Goal: Task Accomplishment & Management: Complete application form

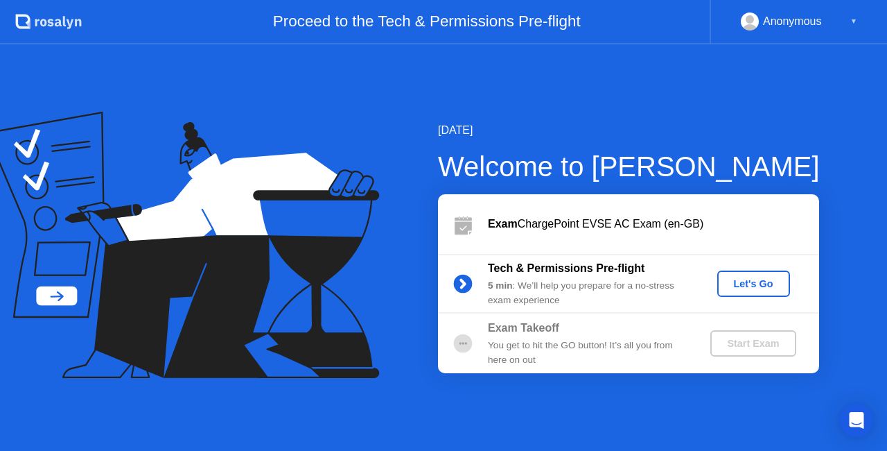
click at [649, 281] on div "5 min : We’ll help you prepare for a no-stress exam experience" at bounding box center [588, 293] width 200 height 28
click at [727, 281] on div "Let's Go" at bounding box center [754, 283] width 62 height 11
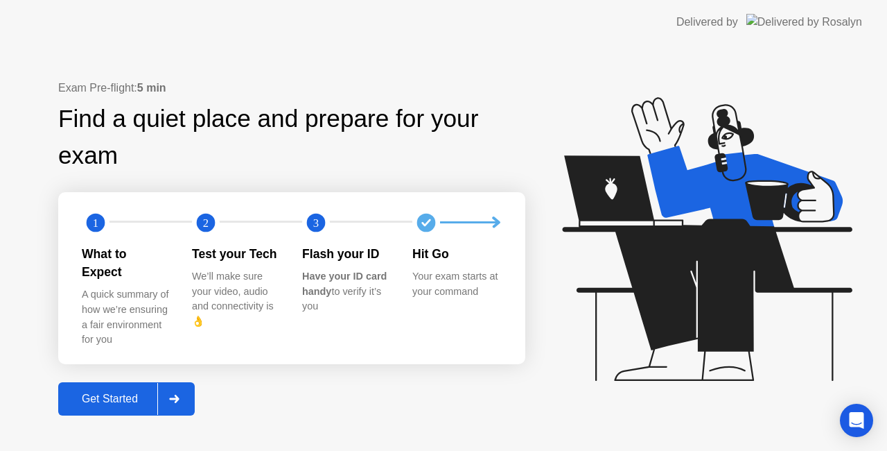
click at [182, 385] on div at bounding box center [173, 399] width 33 height 32
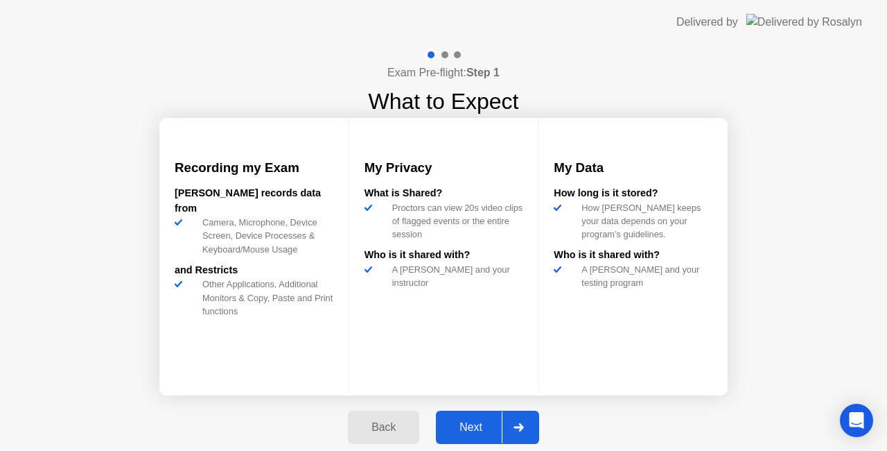
click at [471, 423] on div "Next" at bounding box center [471, 427] width 62 height 12
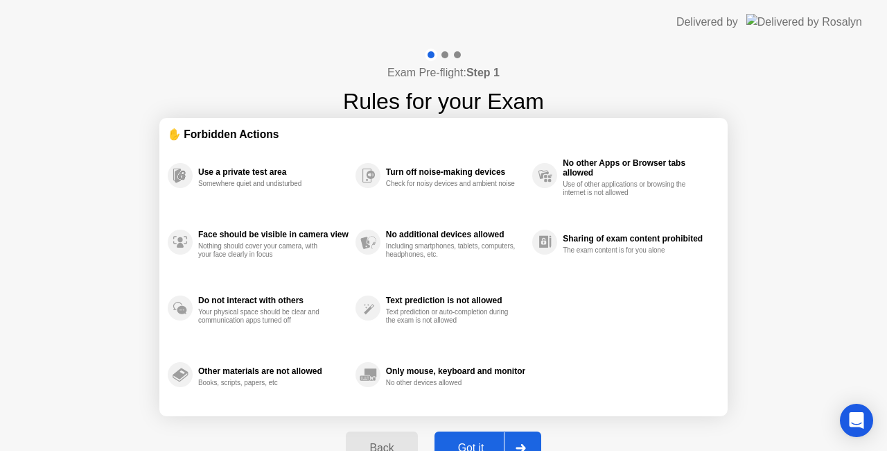
click at [485, 437] on button "Got it" at bounding box center [488, 447] width 107 height 33
select select "**********"
select select "*******"
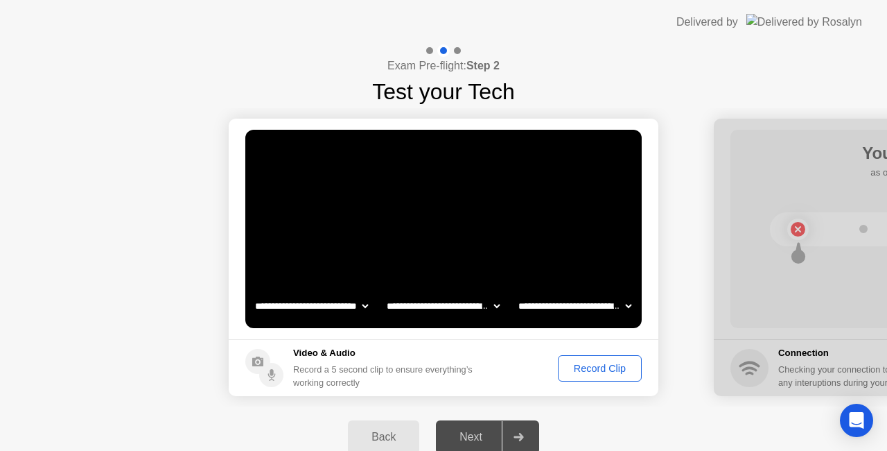
click at [583, 367] on div "Record Clip" at bounding box center [600, 368] width 74 height 11
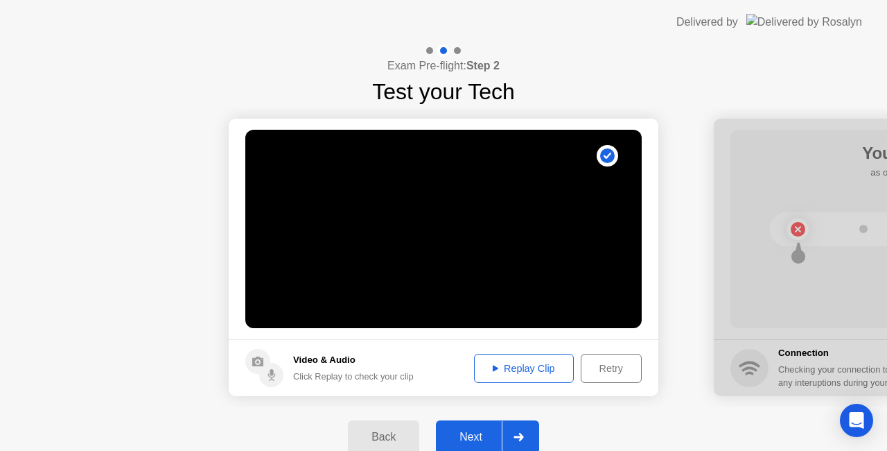
click at [476, 431] on div "Next" at bounding box center [471, 437] width 62 height 12
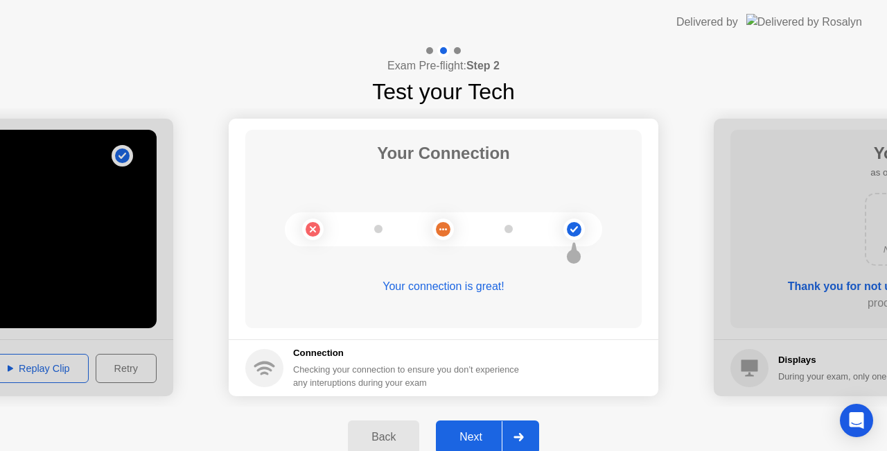
click at [469, 433] on div "Next" at bounding box center [471, 437] width 62 height 12
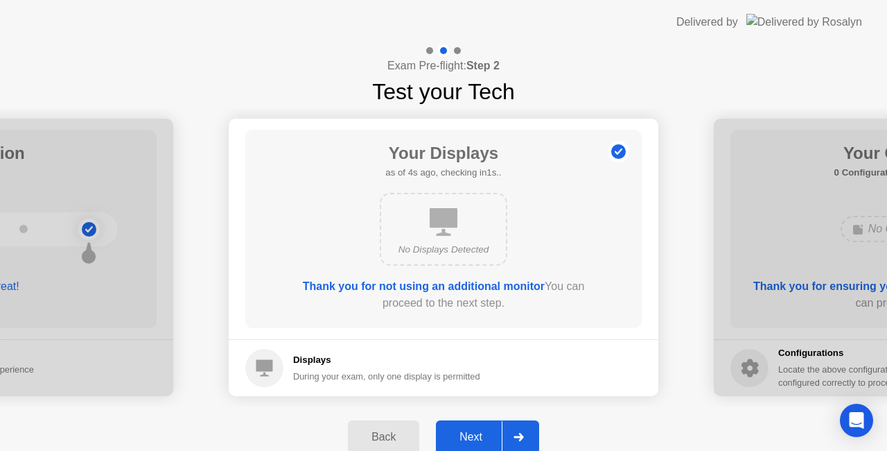
click at [471, 435] on div "Next" at bounding box center [471, 437] width 62 height 12
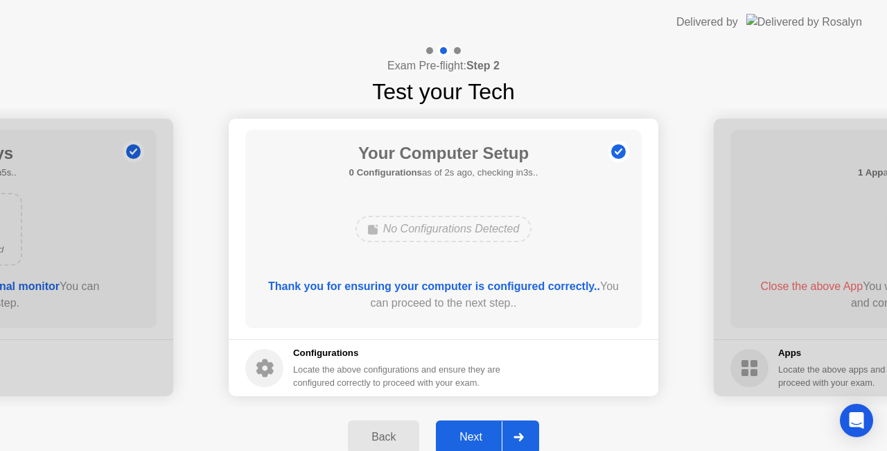
click at [408, 435] on div "Back" at bounding box center [383, 437] width 63 height 12
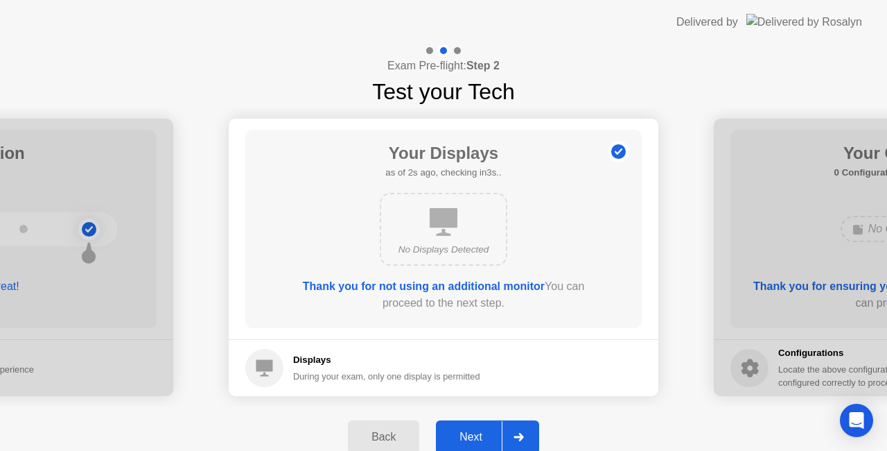
click at [477, 437] on div "Next" at bounding box center [471, 437] width 62 height 12
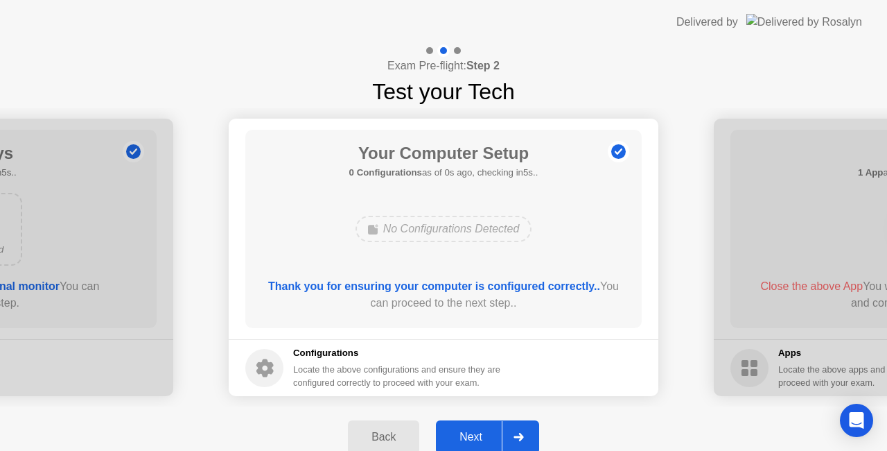
click at [477, 437] on div "Next" at bounding box center [471, 437] width 62 height 12
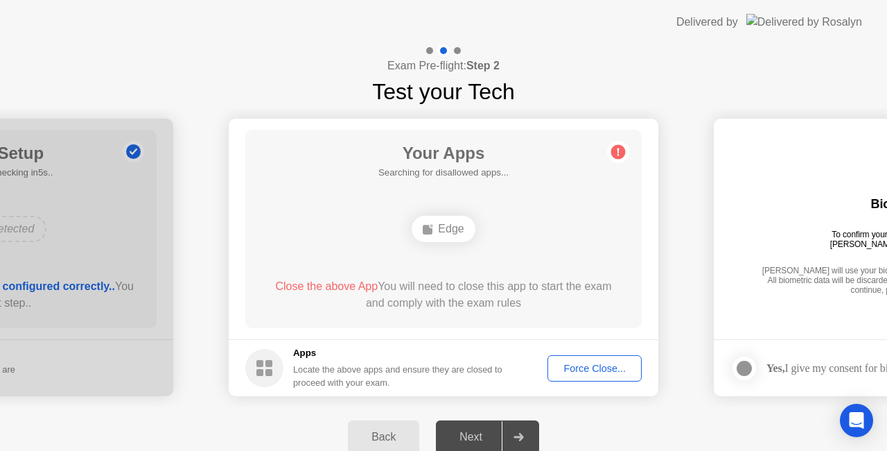
click at [477, 437] on div "Next" at bounding box center [471, 437] width 62 height 12
click at [588, 372] on div "Force Close..." at bounding box center [595, 368] width 85 height 11
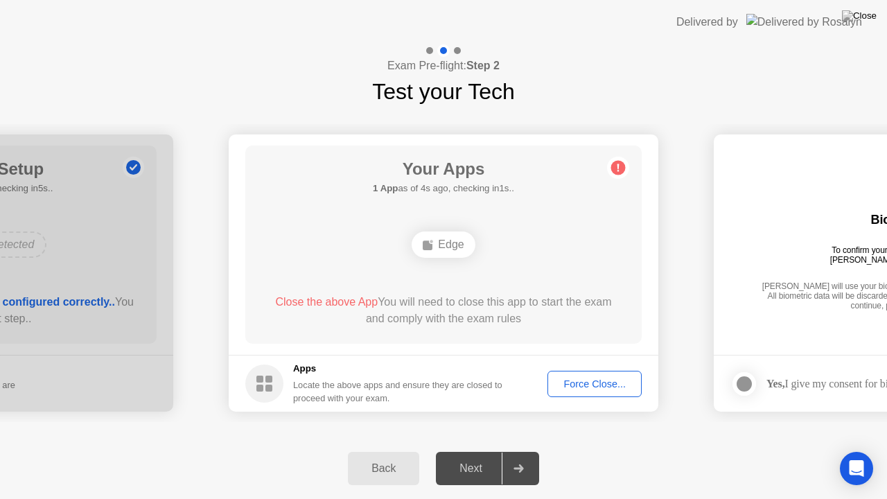
click at [605, 384] on div "Force Close..." at bounding box center [595, 384] width 85 height 11
click at [590, 381] on div "Force Close..." at bounding box center [595, 384] width 85 height 11
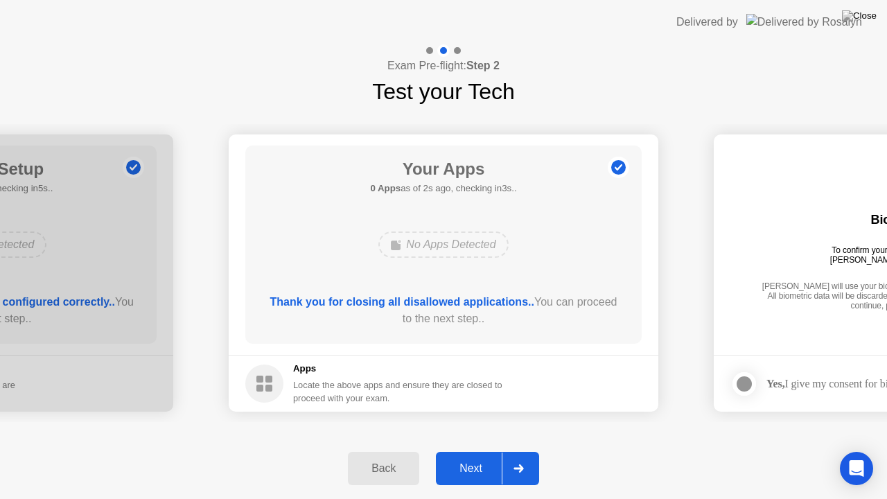
click at [485, 450] on button "Next" at bounding box center [487, 468] width 103 height 33
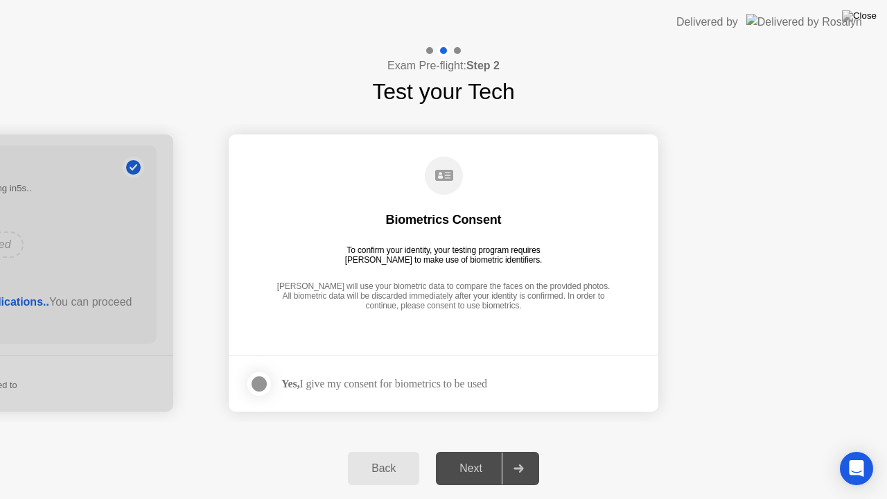
click at [268, 390] on div at bounding box center [259, 384] width 17 height 17
click at [468, 450] on div "Next" at bounding box center [471, 468] width 62 height 12
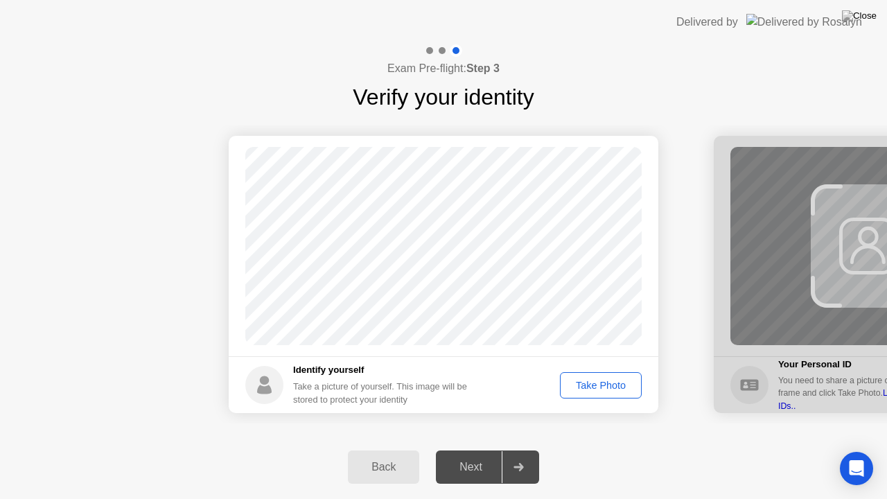
click at [593, 388] on div "Take Photo" at bounding box center [601, 385] width 72 height 11
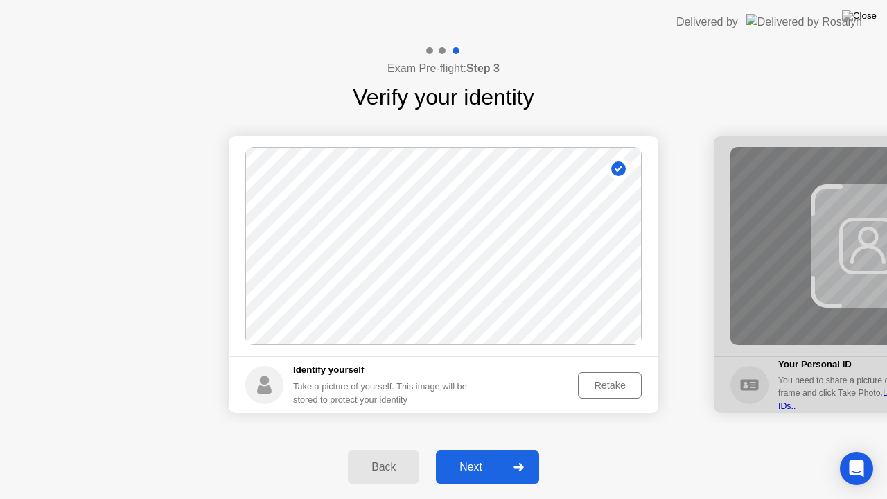
click at [482, 450] on div "Next" at bounding box center [471, 467] width 62 height 12
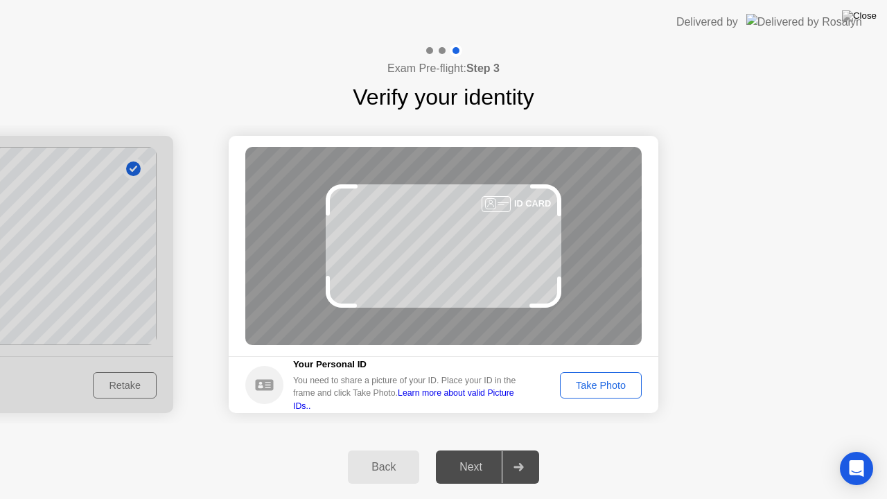
click at [611, 384] on div "Take Photo" at bounding box center [601, 385] width 72 height 11
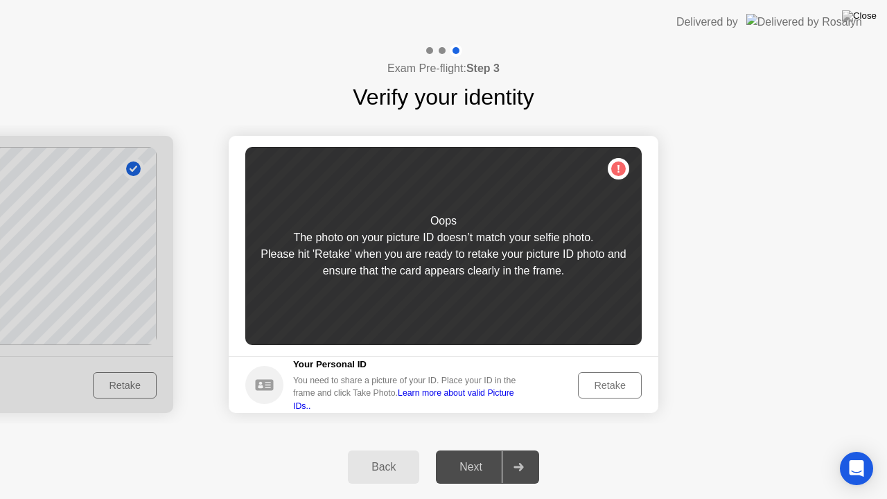
click at [611, 384] on div "Retake" at bounding box center [610, 385] width 54 height 11
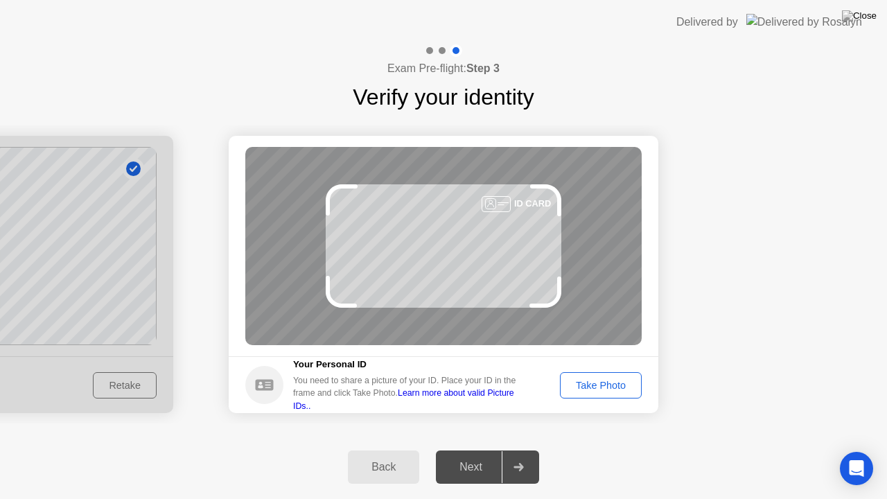
click at [611, 384] on div "Take Photo" at bounding box center [601, 385] width 72 height 11
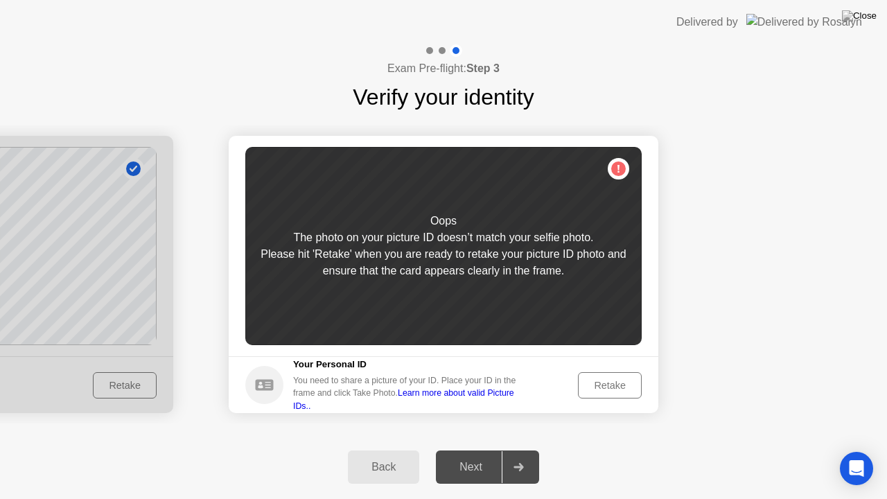
click at [611, 384] on div "Retake" at bounding box center [610, 385] width 54 height 11
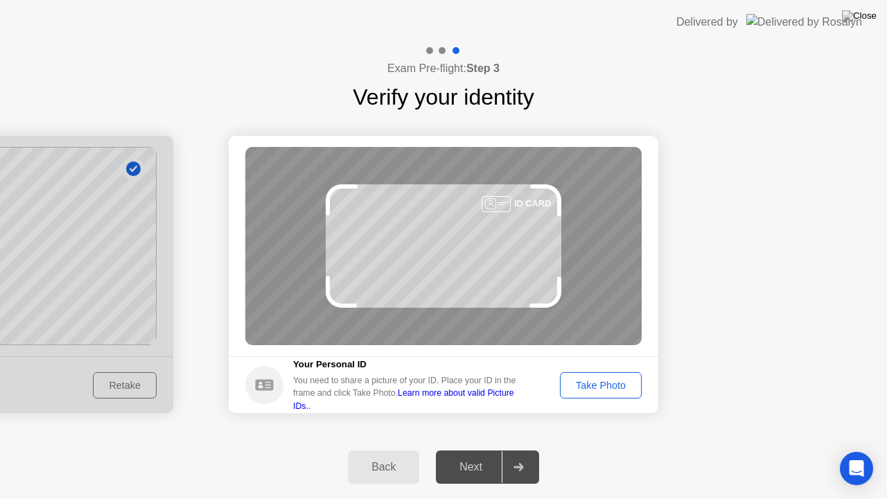
click at [611, 384] on div "Take Photo" at bounding box center [601, 385] width 72 height 11
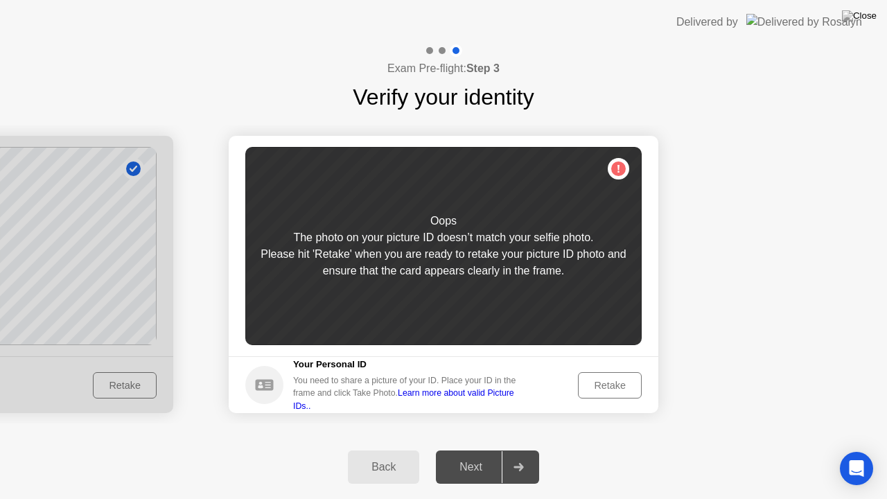
click at [388, 450] on div "Back" at bounding box center [383, 467] width 63 height 12
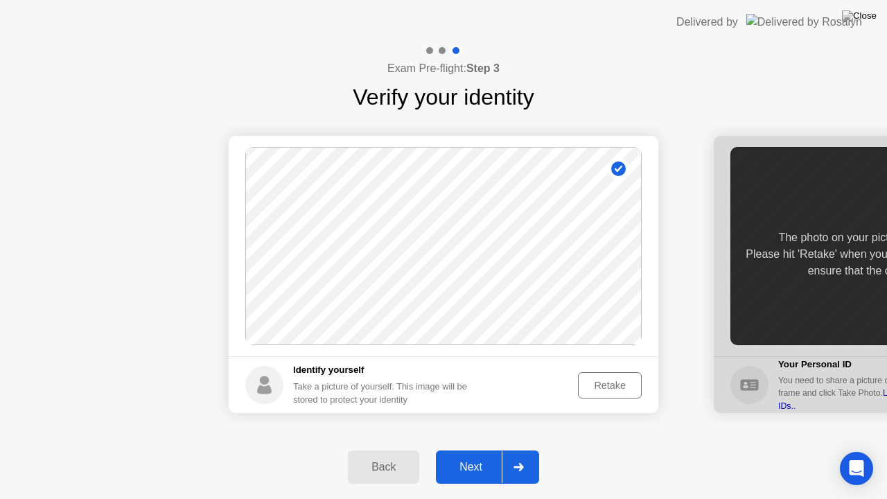
click at [606, 384] on div "Retake" at bounding box center [610, 385] width 54 height 11
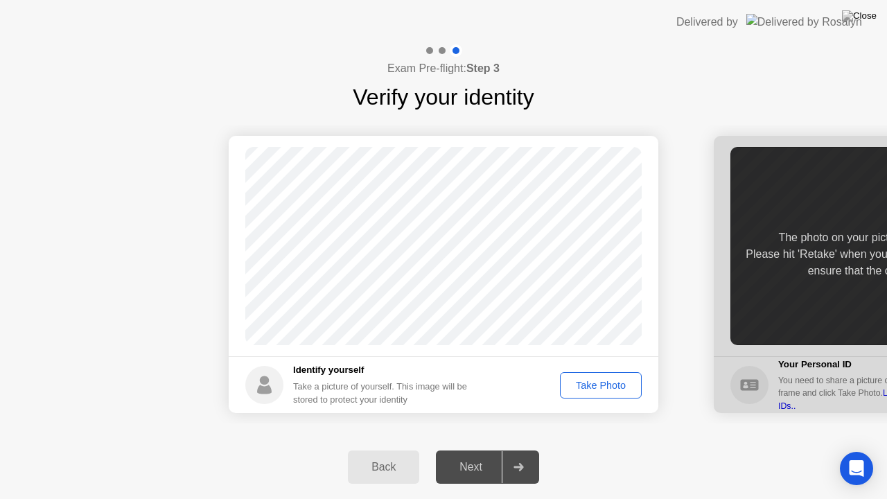
click at [606, 384] on div "Take Photo" at bounding box center [601, 385] width 72 height 11
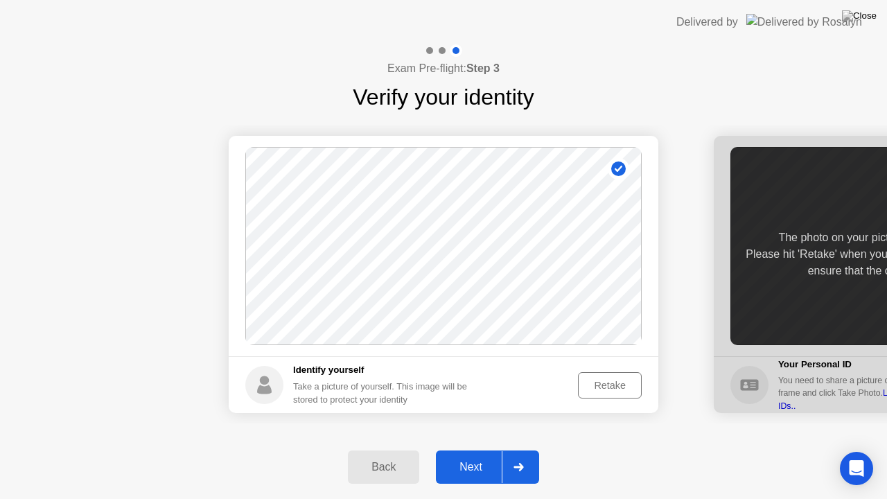
click at [499, 450] on div "Next" at bounding box center [471, 467] width 62 height 12
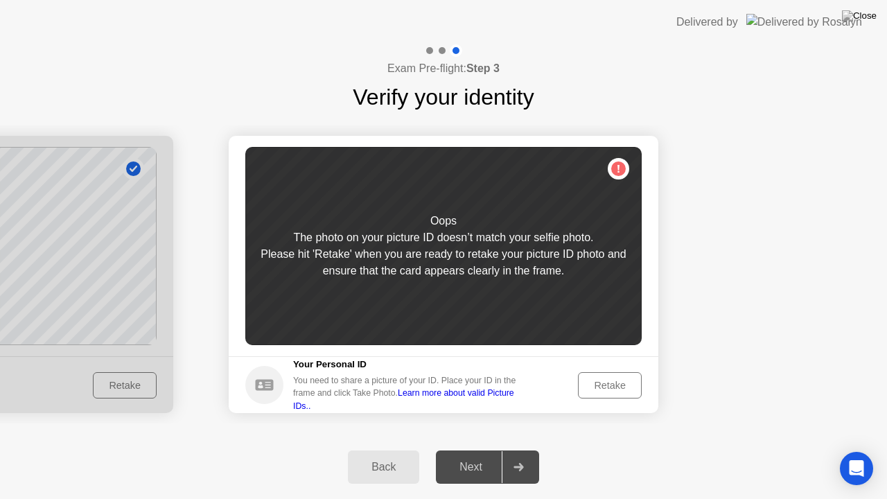
click at [598, 383] on div "Retake" at bounding box center [610, 385] width 54 height 11
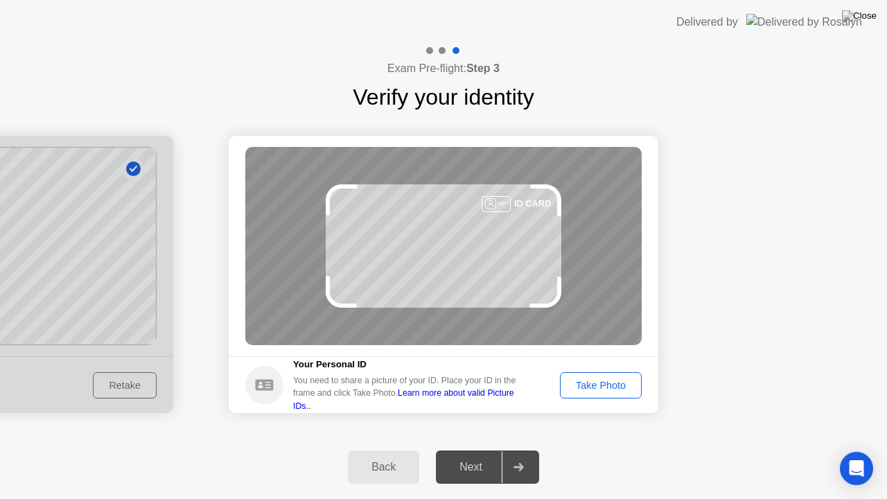
click at [598, 383] on div "Take Photo" at bounding box center [601, 385] width 72 height 11
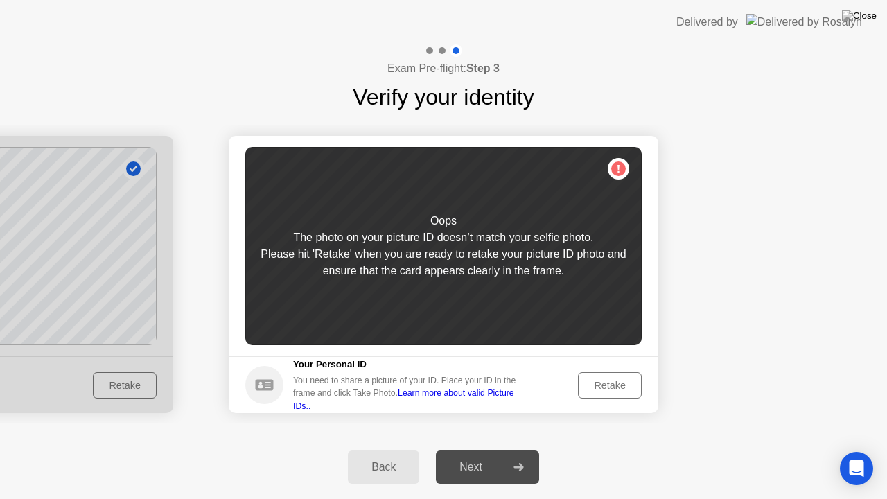
click at [598, 383] on div "Retake" at bounding box center [610, 385] width 54 height 11
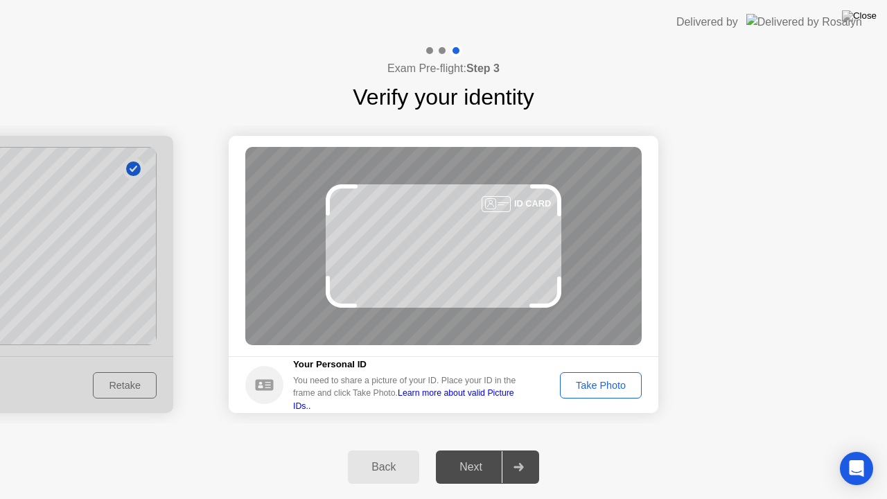
click at [598, 383] on div "Take Photo" at bounding box center [601, 385] width 72 height 11
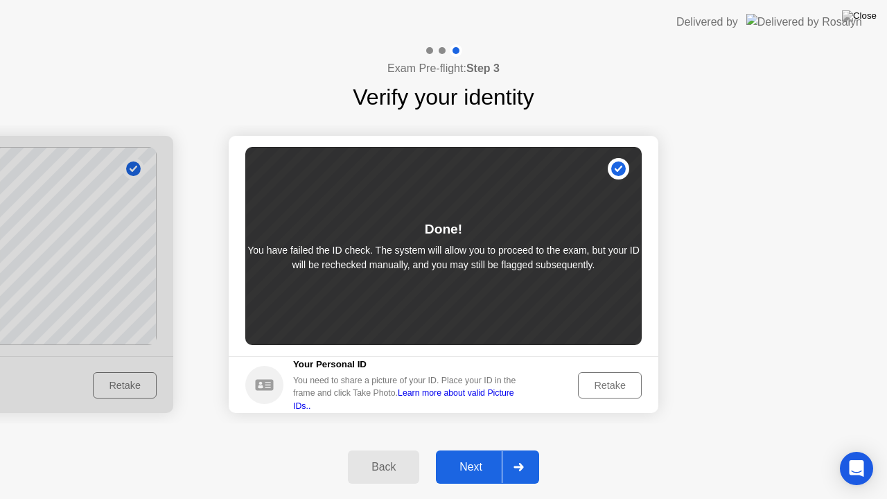
click at [473, 450] on div "Next" at bounding box center [471, 467] width 62 height 12
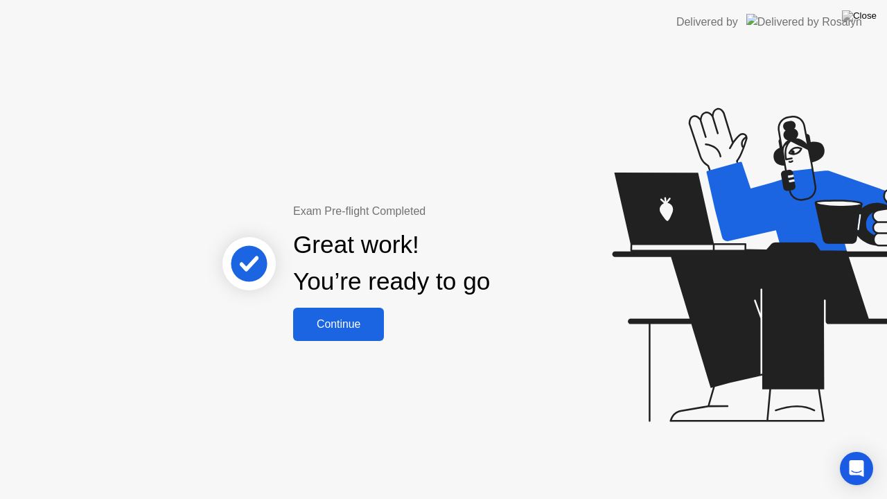
click at [336, 337] on button "Continue" at bounding box center [338, 324] width 91 height 33
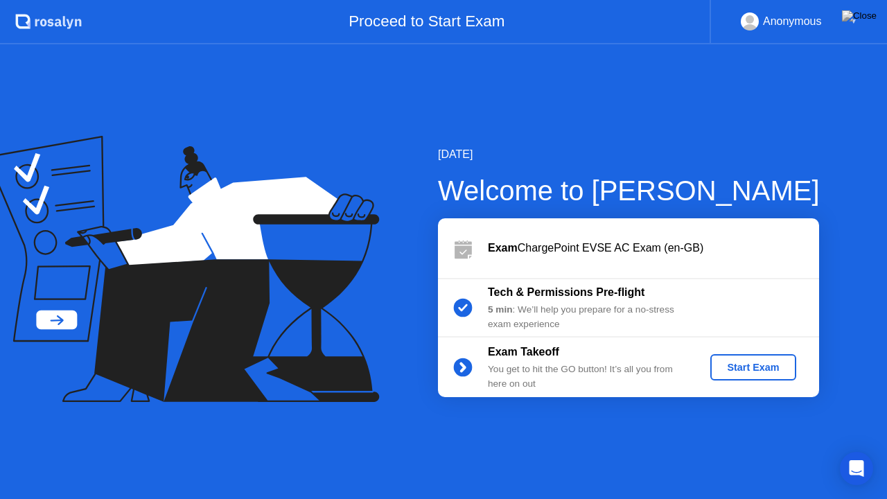
click at [735, 366] on div "Start Exam" at bounding box center [753, 367] width 74 height 11
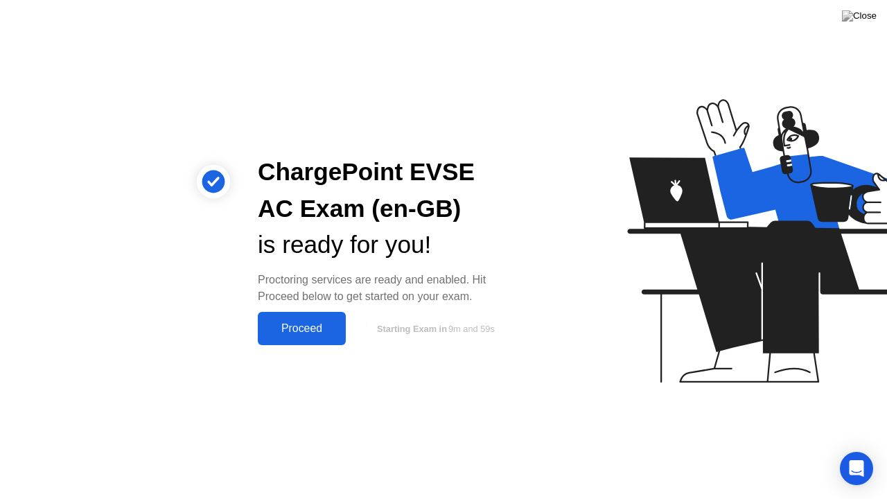
click at [311, 335] on div "Proceed" at bounding box center [302, 328] width 80 height 12
